Goal: Information Seeking & Learning: Learn about a topic

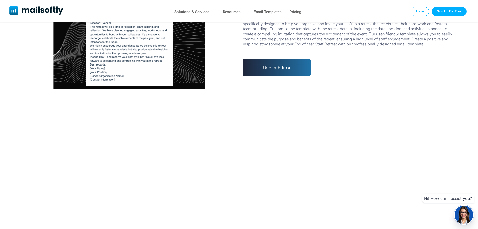
scroll to position [25, 0]
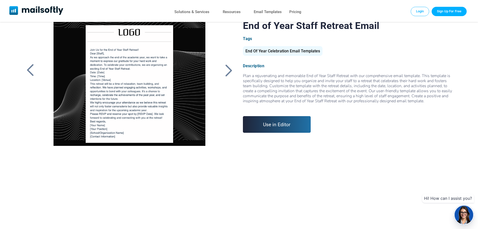
click at [230, 68] on div at bounding box center [228, 70] width 13 height 13
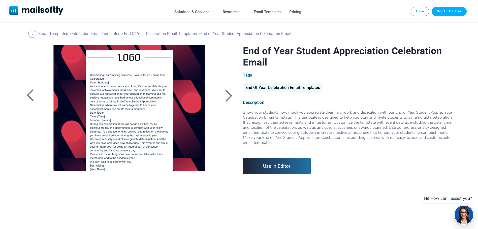
drag, startPoint x: 128, startPoint y: 133, endPoint x: 130, endPoint y: 130, distance: 3.7
